Goal: Transaction & Acquisition: Purchase product/service

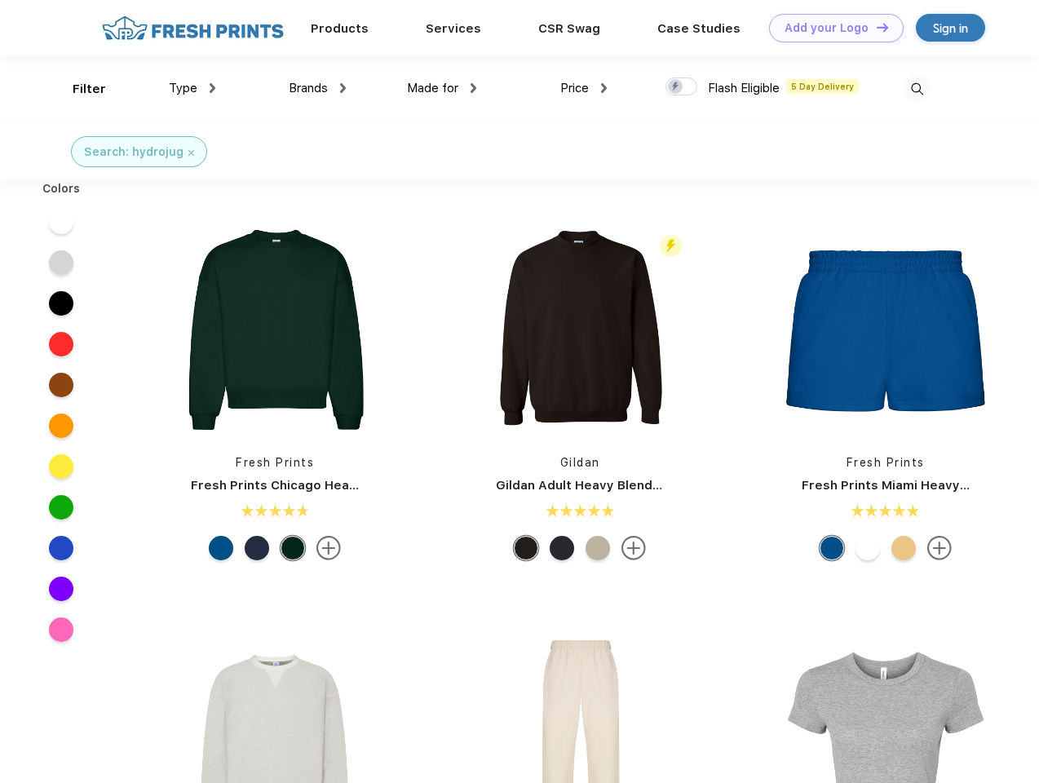
click at [830, 28] on link "Add your Logo Design Tool" at bounding box center [836, 28] width 135 height 29
click at [0, 0] on div "Design Tool" at bounding box center [0, 0] width 0 height 0
click at [875, 27] on link "Add your Logo Design Tool" at bounding box center [836, 28] width 135 height 29
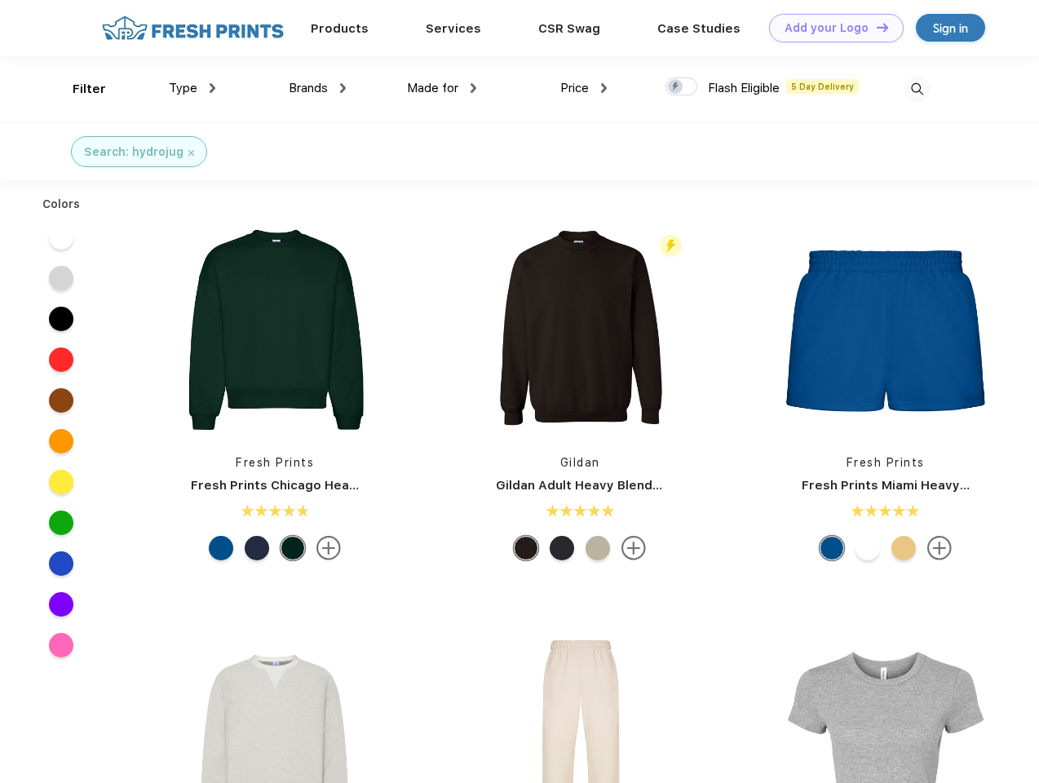
click at [78, 89] on div "Filter" at bounding box center [89, 89] width 33 height 19
click at [192, 88] on span "Type" at bounding box center [183, 88] width 29 height 15
click at [317, 88] on span "Brands" at bounding box center [308, 88] width 39 height 15
click at [442, 88] on span "Made for" at bounding box center [432, 88] width 51 height 15
click at [584, 88] on span "Price" at bounding box center [574, 88] width 29 height 15
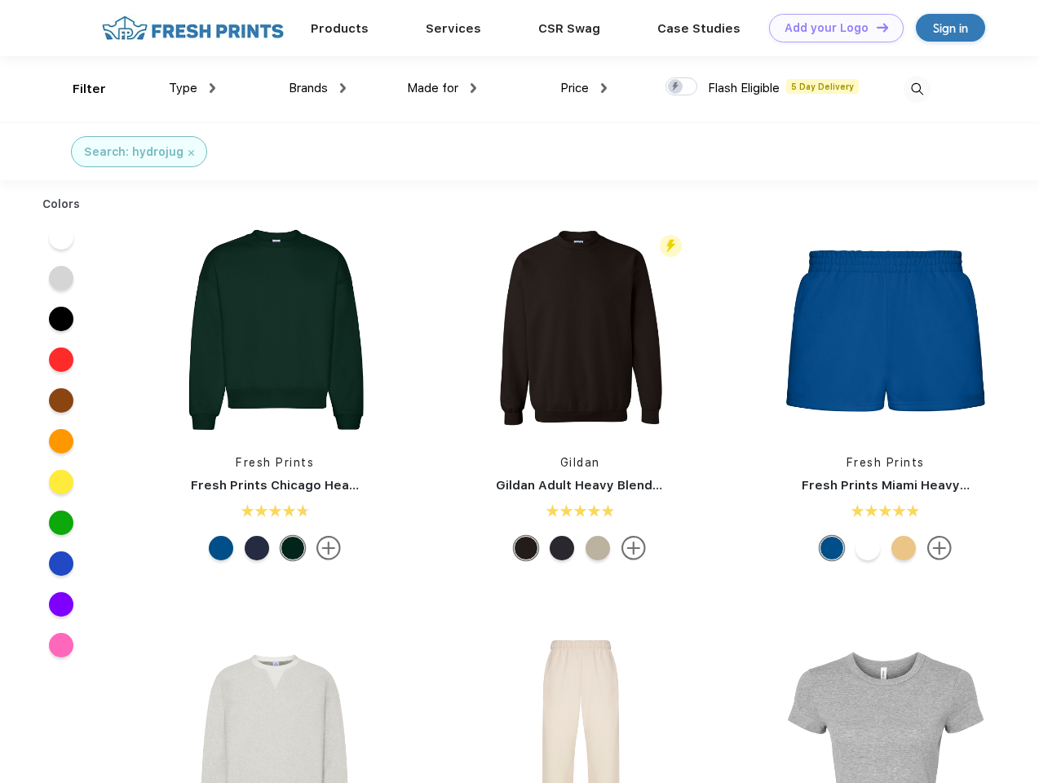
click at [682, 87] on div at bounding box center [681, 86] width 32 height 18
click at [676, 87] on input "checkbox" at bounding box center [670, 82] width 11 height 11
click at [916, 89] on img at bounding box center [916, 89] width 27 height 27
